Goal: Information Seeking & Learning: Learn about a topic

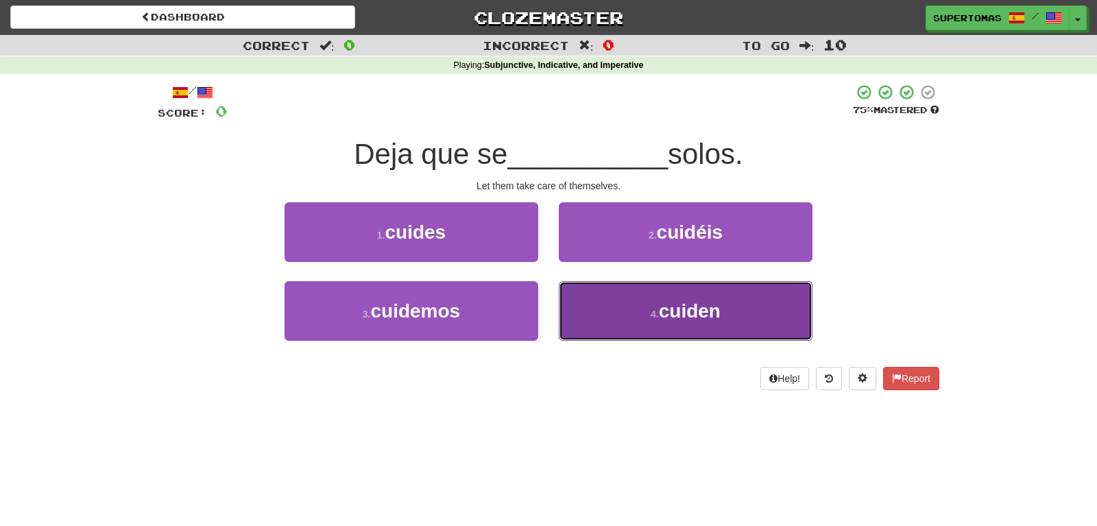
click at [646, 320] on button "4 . cuiden" at bounding box center [686, 311] width 254 height 60
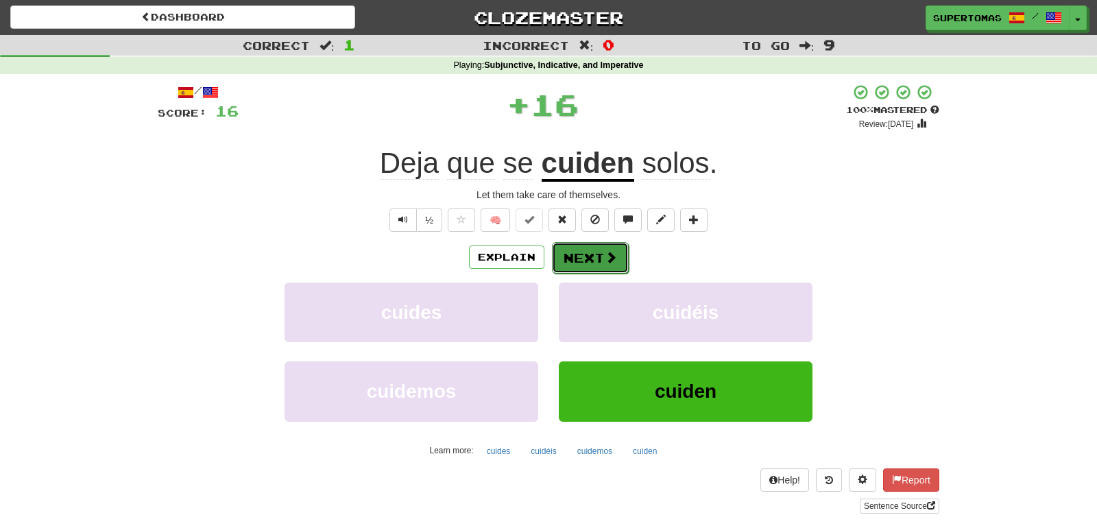
click at [576, 263] on button "Next" at bounding box center [590, 258] width 77 height 32
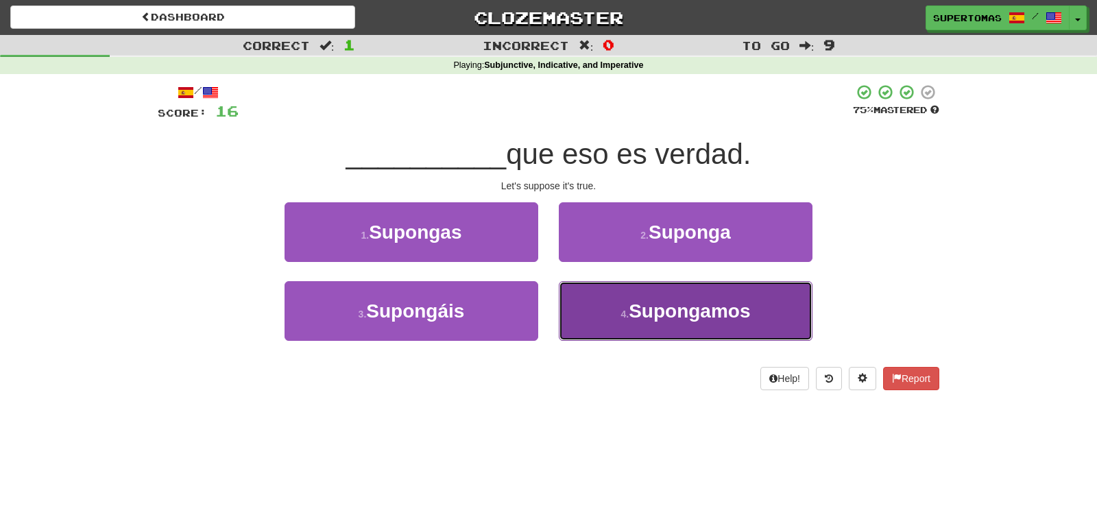
click at [645, 324] on button "4 . [GEOGRAPHIC_DATA]" at bounding box center [686, 311] width 254 height 60
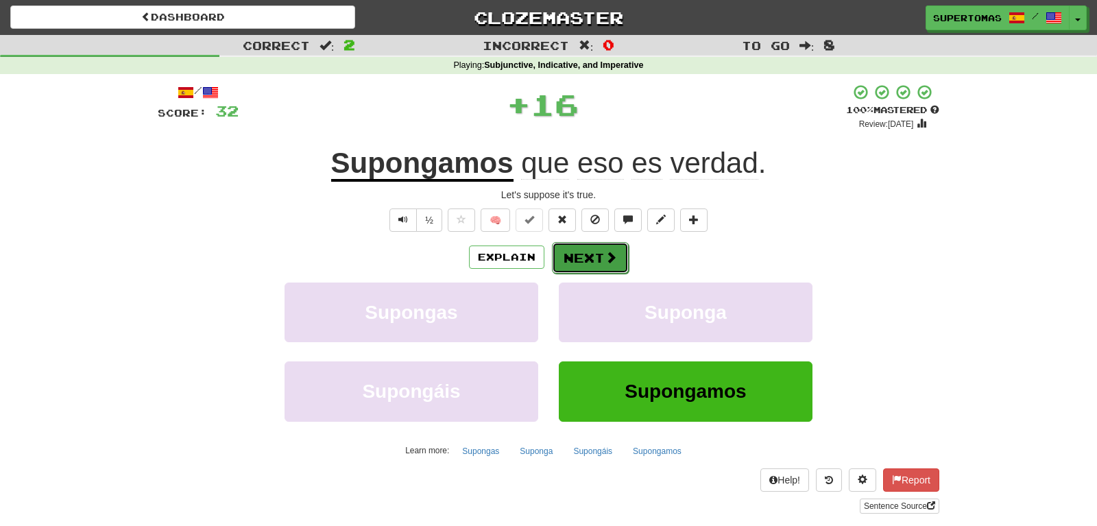
click at [578, 252] on button "Next" at bounding box center [590, 258] width 77 height 32
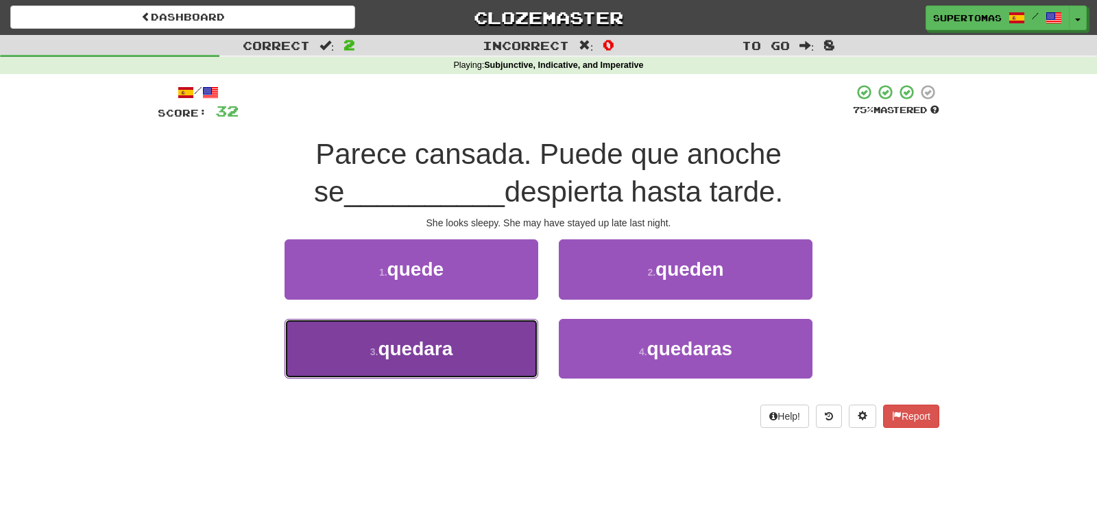
click at [418, 365] on button "3 . quedara" at bounding box center [412, 349] width 254 height 60
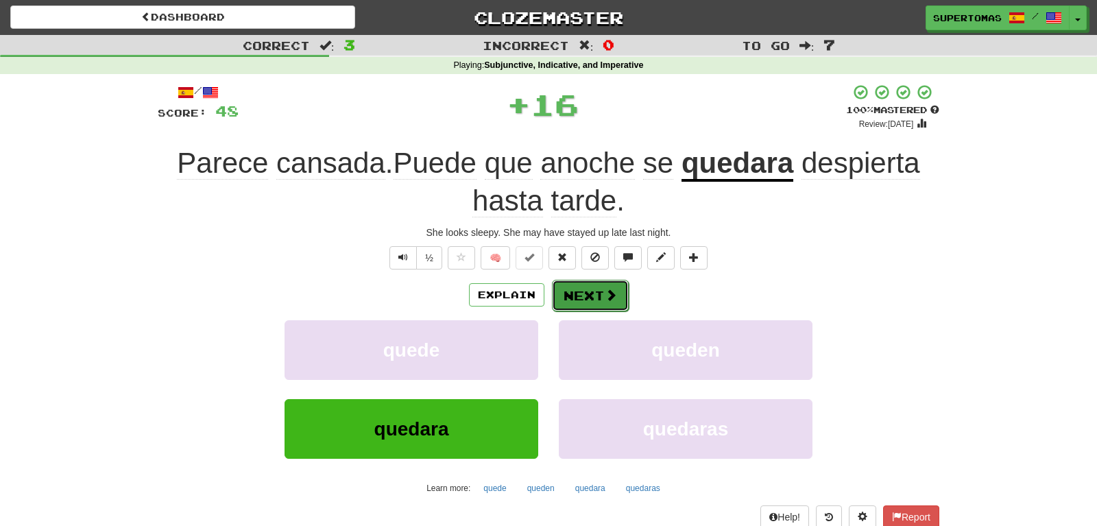
click at [577, 287] on button "Next" at bounding box center [590, 296] width 77 height 32
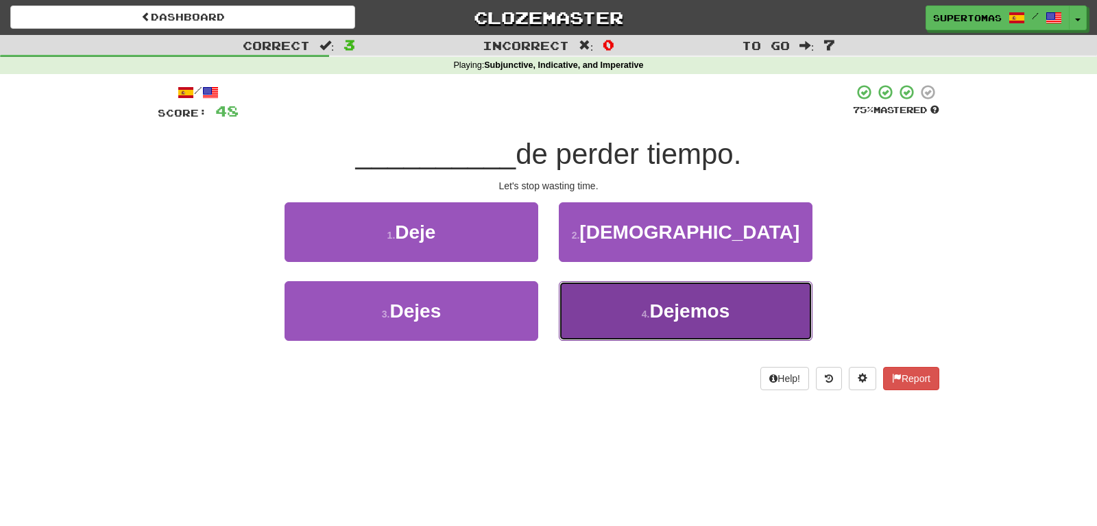
click at [672, 324] on button "4 . Dejemos" at bounding box center [686, 311] width 254 height 60
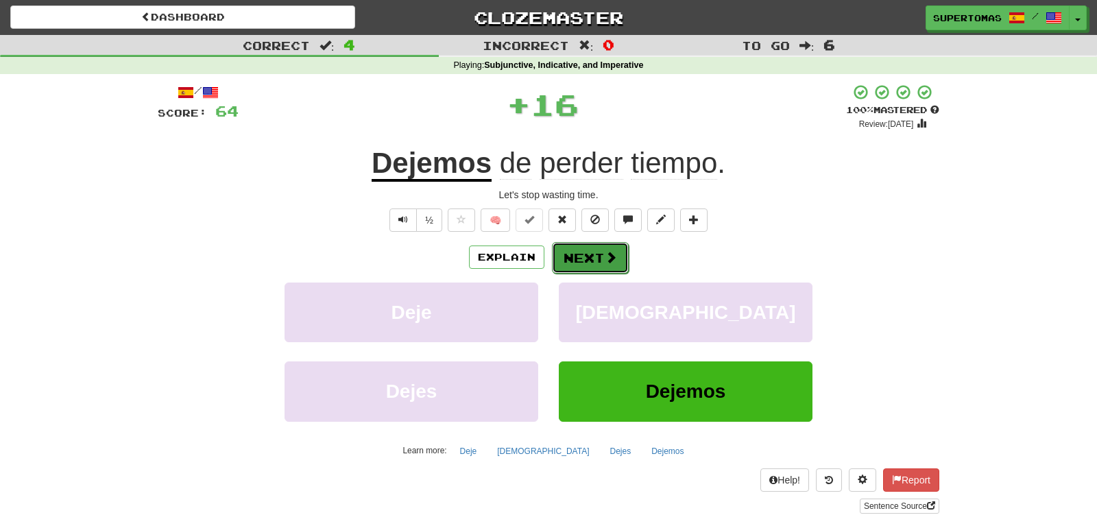
click at [588, 263] on button "Next" at bounding box center [590, 258] width 77 height 32
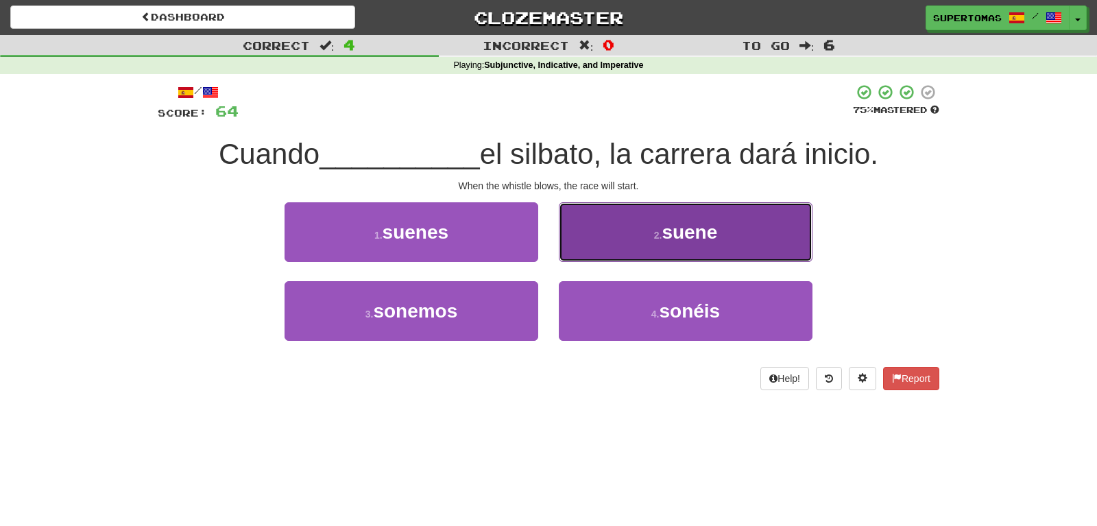
click at [618, 246] on button "2 . suene" at bounding box center [686, 232] width 254 height 60
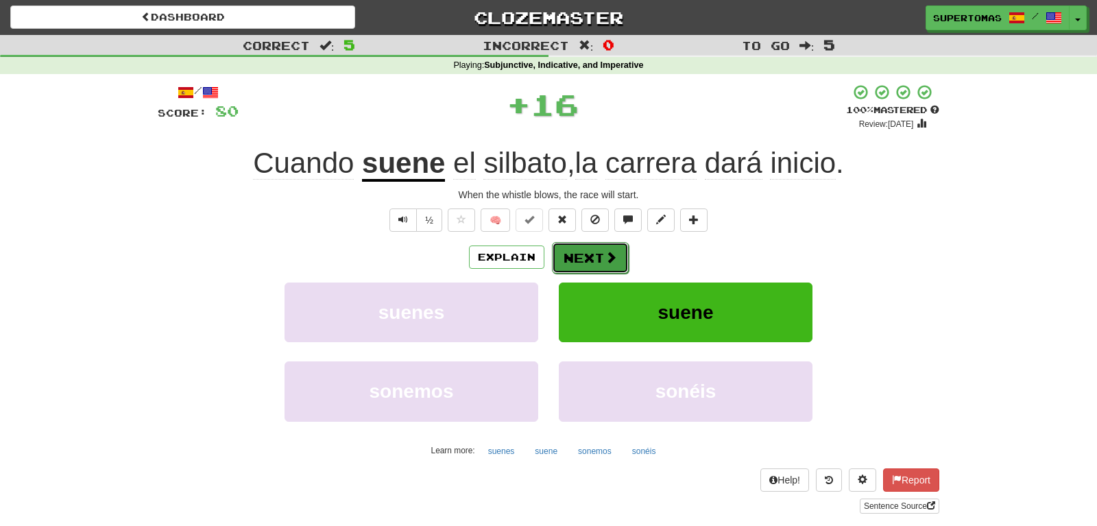
click at [580, 255] on button "Next" at bounding box center [590, 258] width 77 height 32
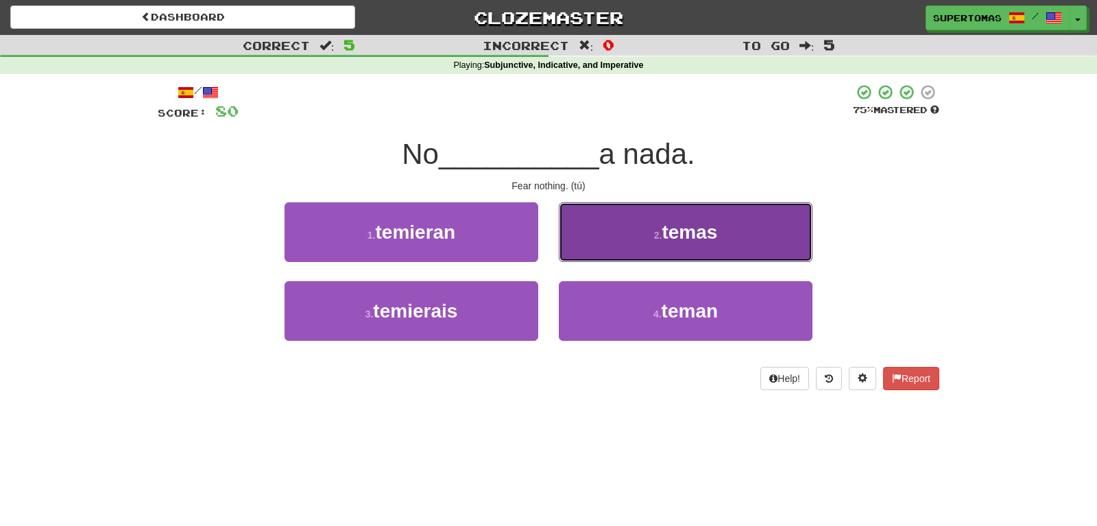
click at [626, 248] on button "2 . temas" at bounding box center [686, 232] width 254 height 60
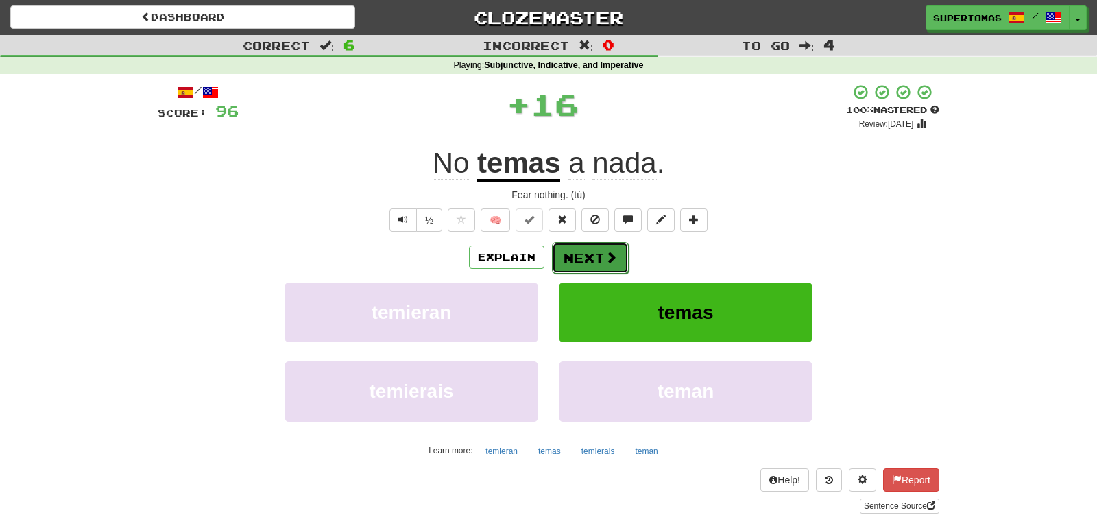
click at [586, 256] on button "Next" at bounding box center [590, 258] width 77 height 32
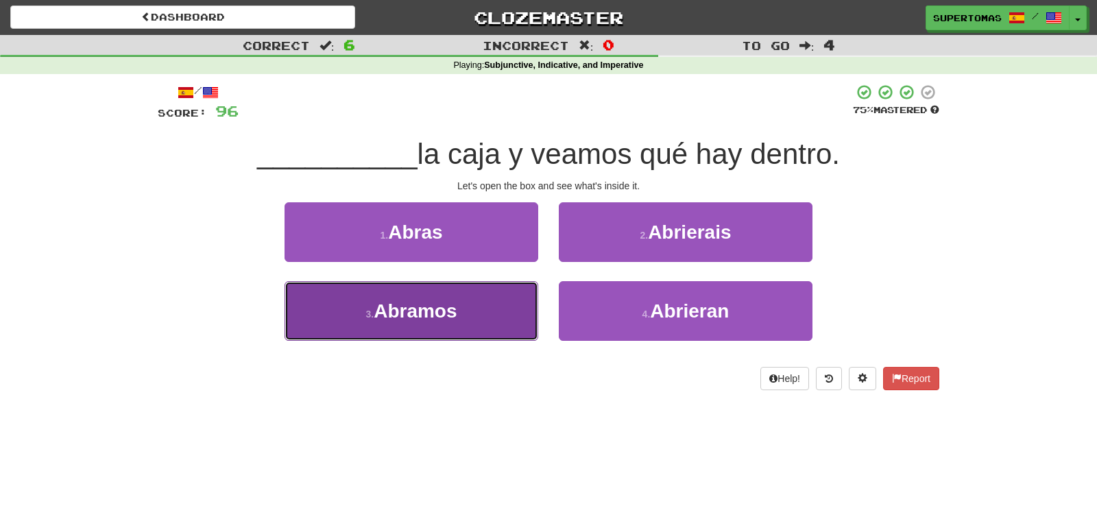
click at [444, 325] on button "3 . [GEOGRAPHIC_DATA]" at bounding box center [412, 311] width 254 height 60
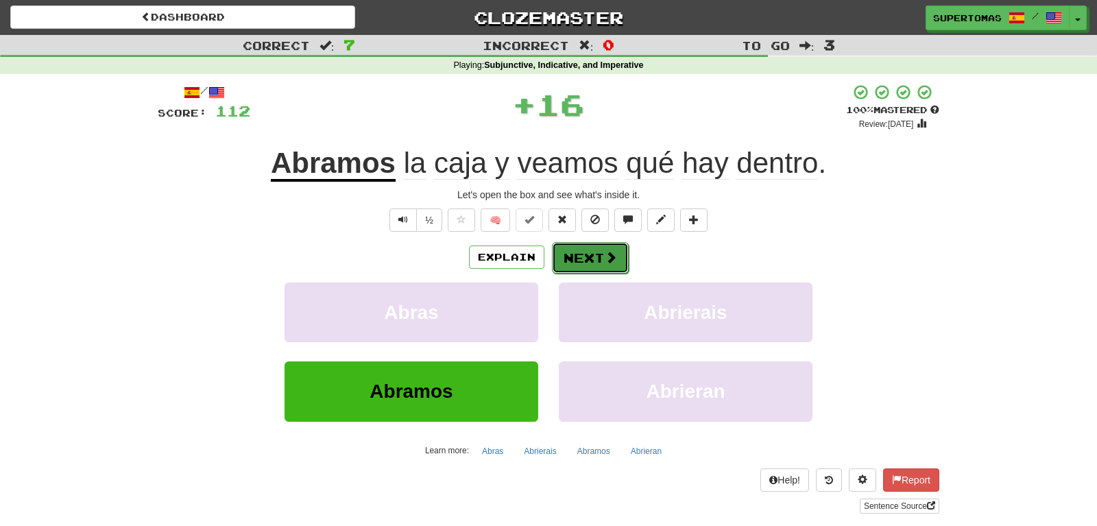
click at [580, 266] on button "Next" at bounding box center [590, 258] width 77 height 32
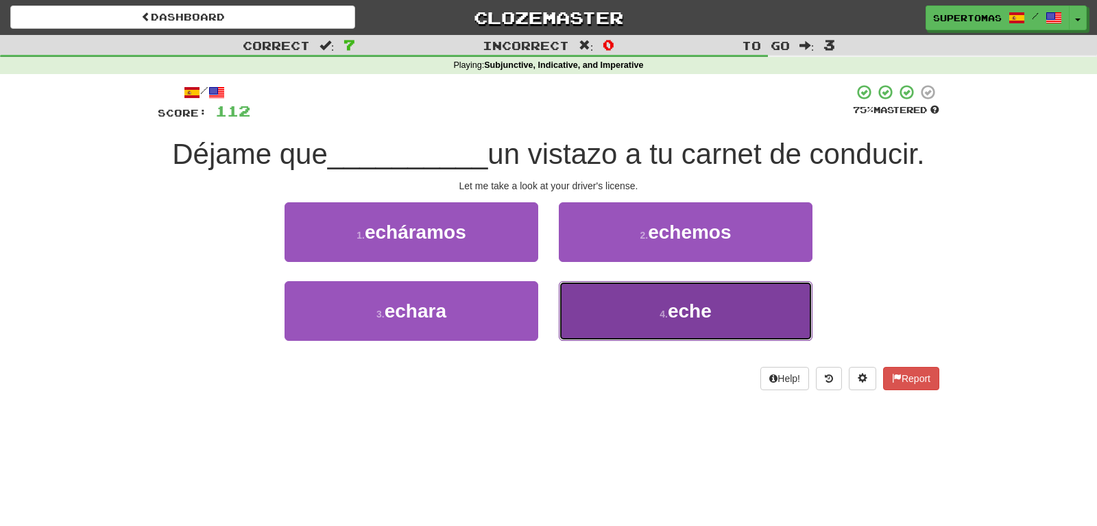
click at [659, 323] on button "4 . eche" at bounding box center [686, 311] width 254 height 60
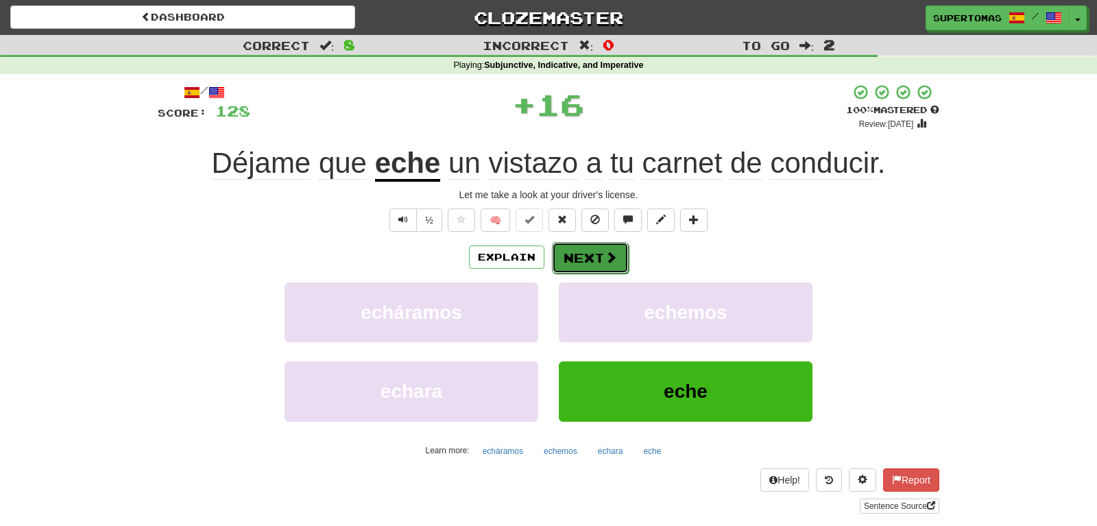
click at [572, 254] on button "Next" at bounding box center [590, 258] width 77 height 32
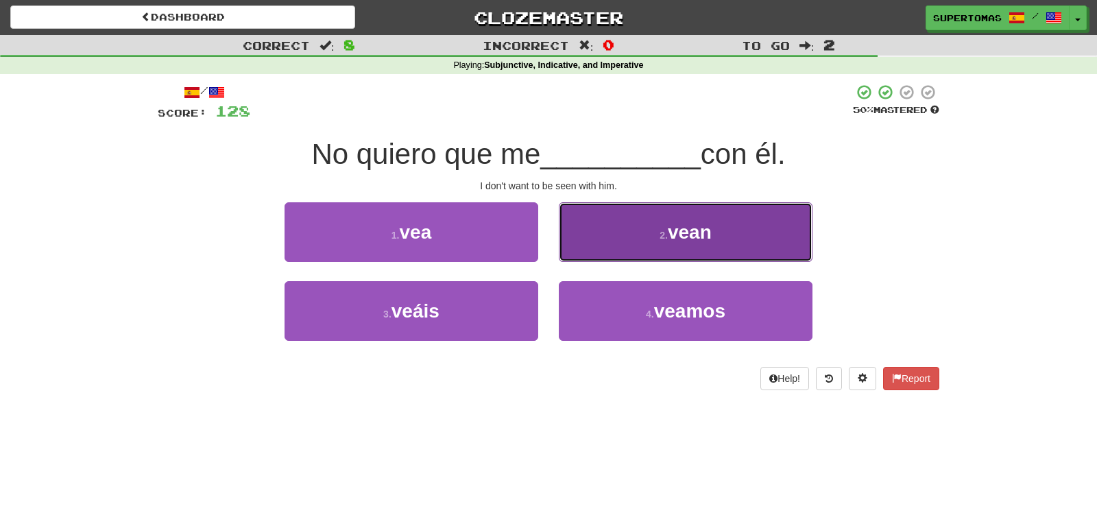
click at [610, 250] on button "2 . [GEOGRAPHIC_DATA]" at bounding box center [686, 232] width 254 height 60
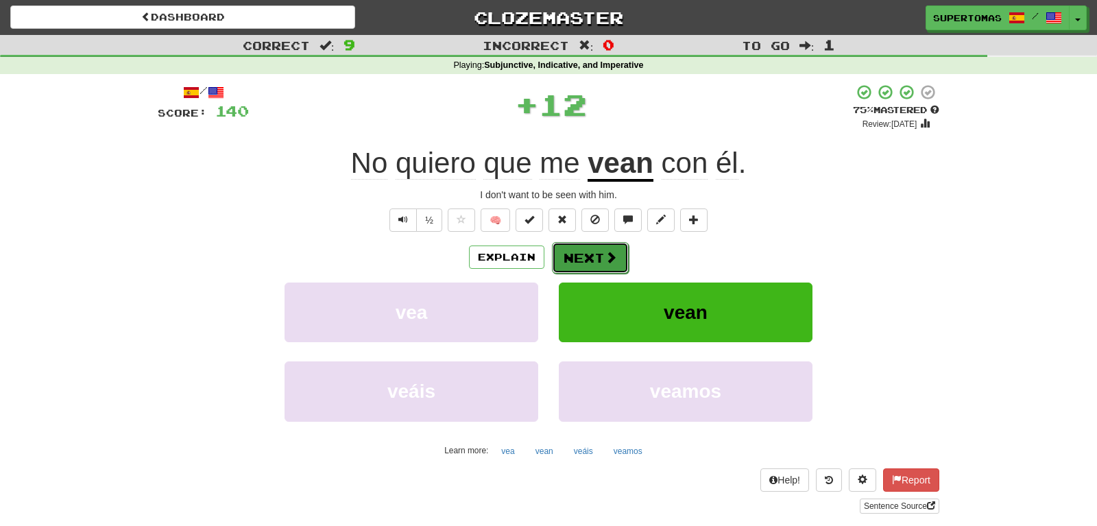
click at [593, 258] on button "Next" at bounding box center [590, 258] width 77 height 32
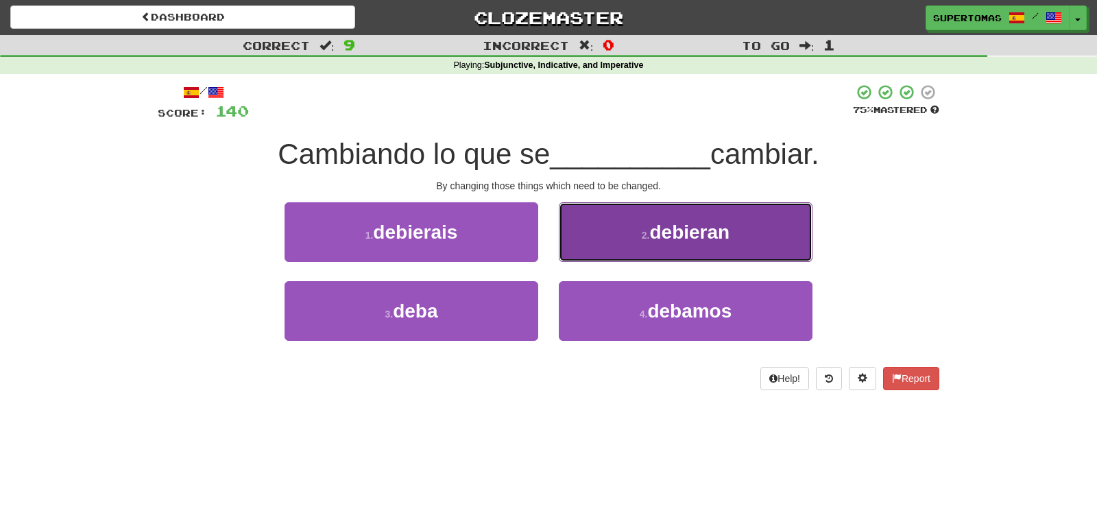
click at [630, 246] on button "2 . debieran" at bounding box center [686, 232] width 254 height 60
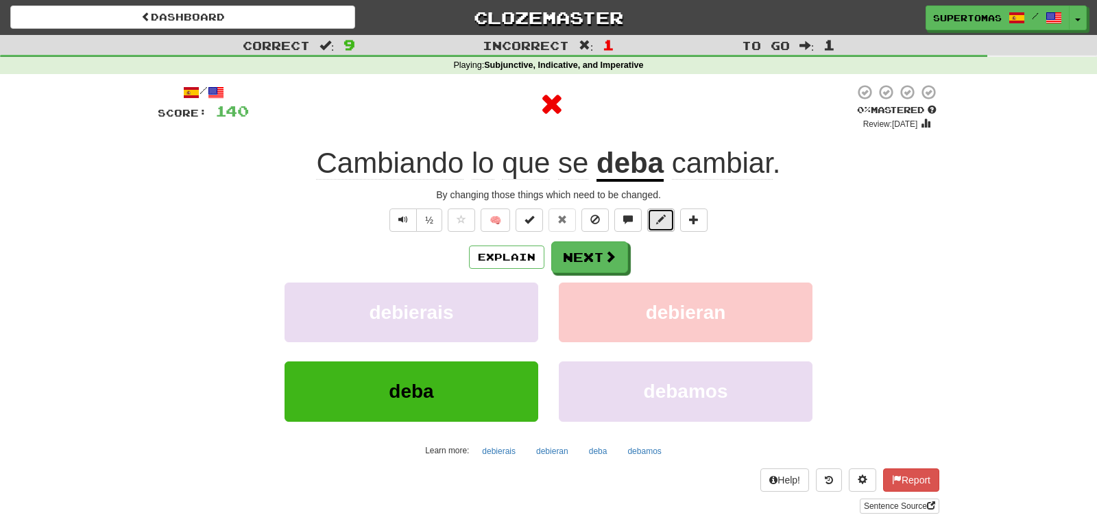
click at [653, 222] on button at bounding box center [660, 220] width 27 height 23
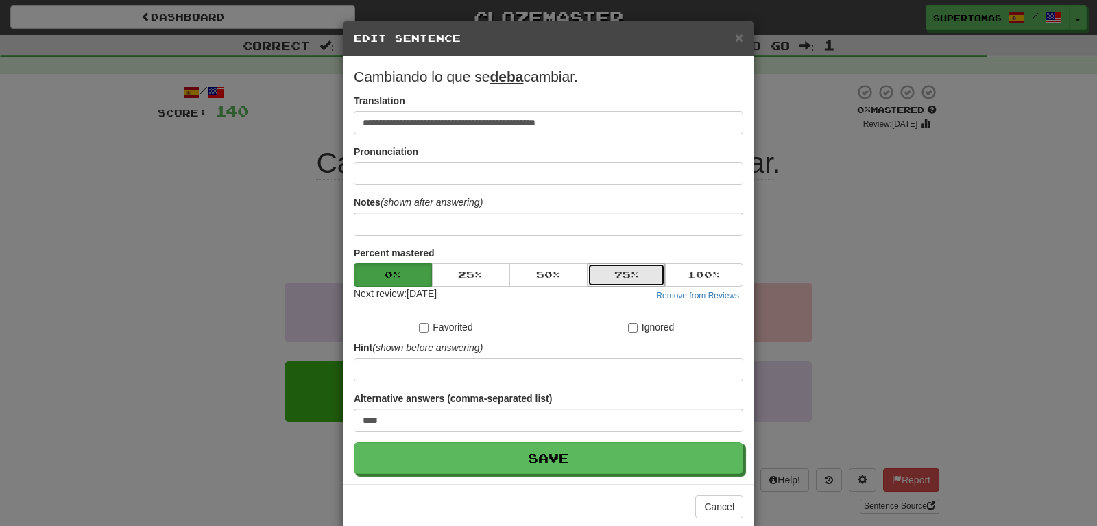
click at [626, 268] on button "75 %" at bounding box center [627, 274] width 78 height 23
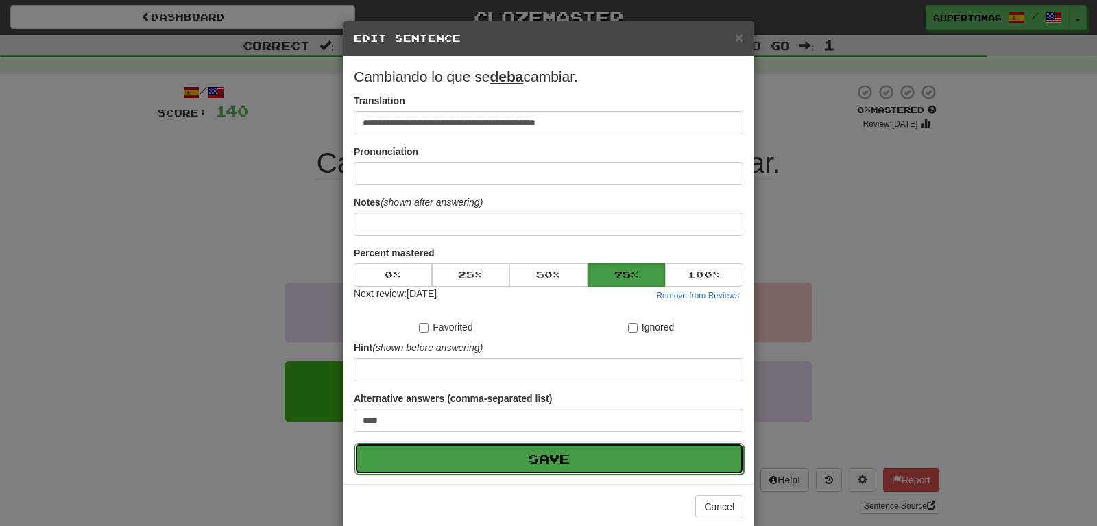
click at [567, 456] on button "Save" at bounding box center [550, 459] width 390 height 32
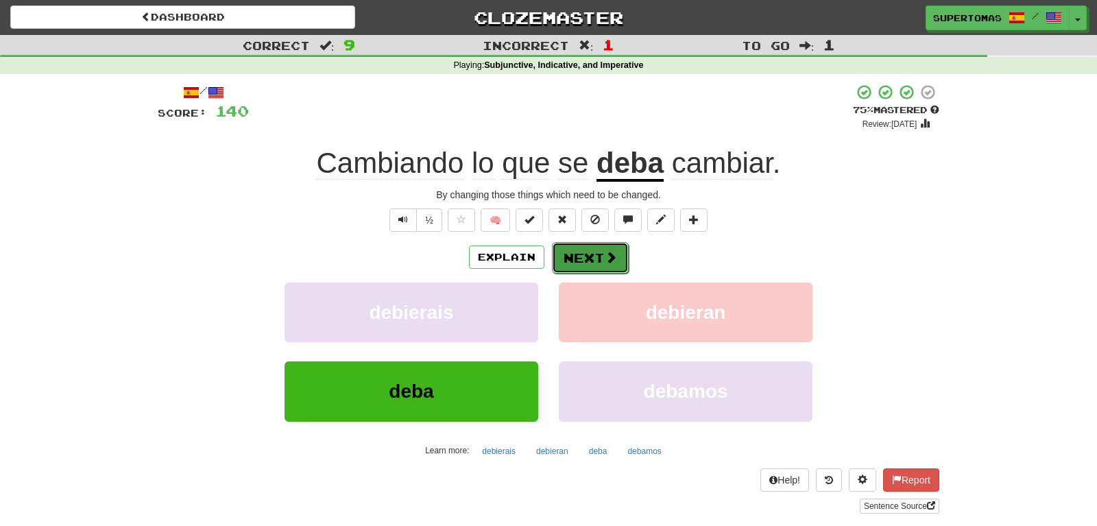
click at [578, 251] on button "Next" at bounding box center [590, 258] width 77 height 32
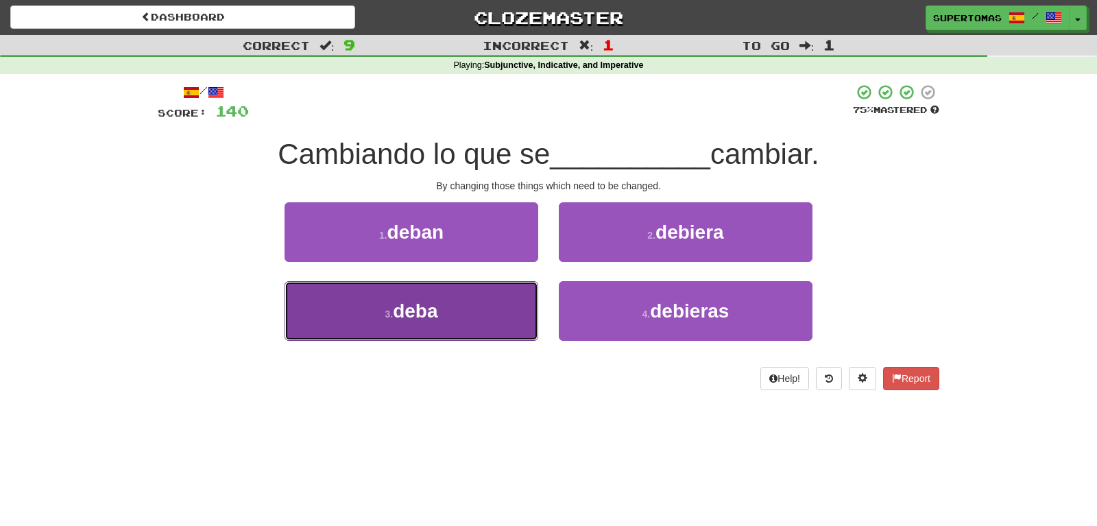
click at [427, 303] on span "deba" at bounding box center [415, 310] width 45 height 21
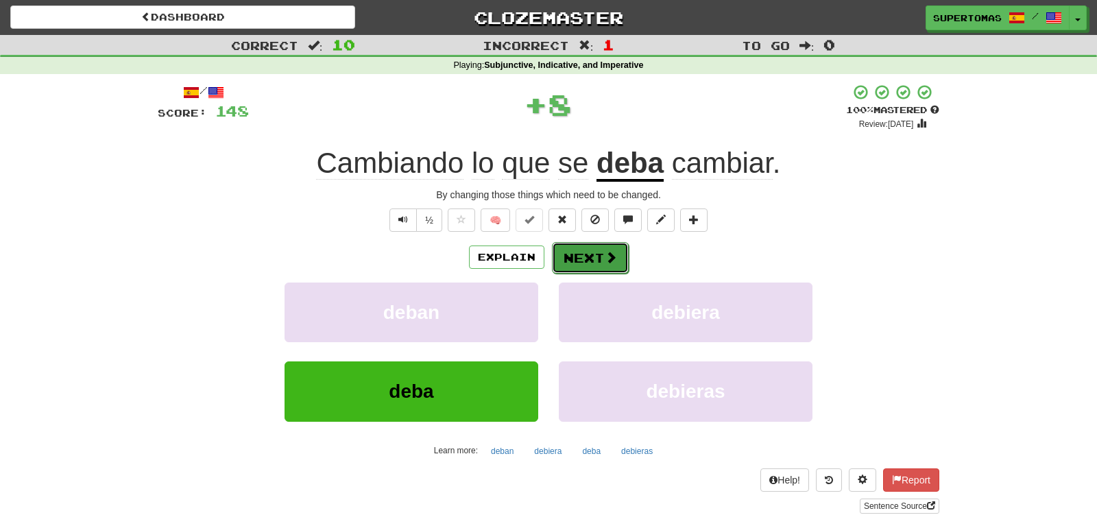
click at [579, 272] on button "Next" at bounding box center [590, 258] width 77 height 32
